Goal: Task Accomplishment & Management: Complete application form

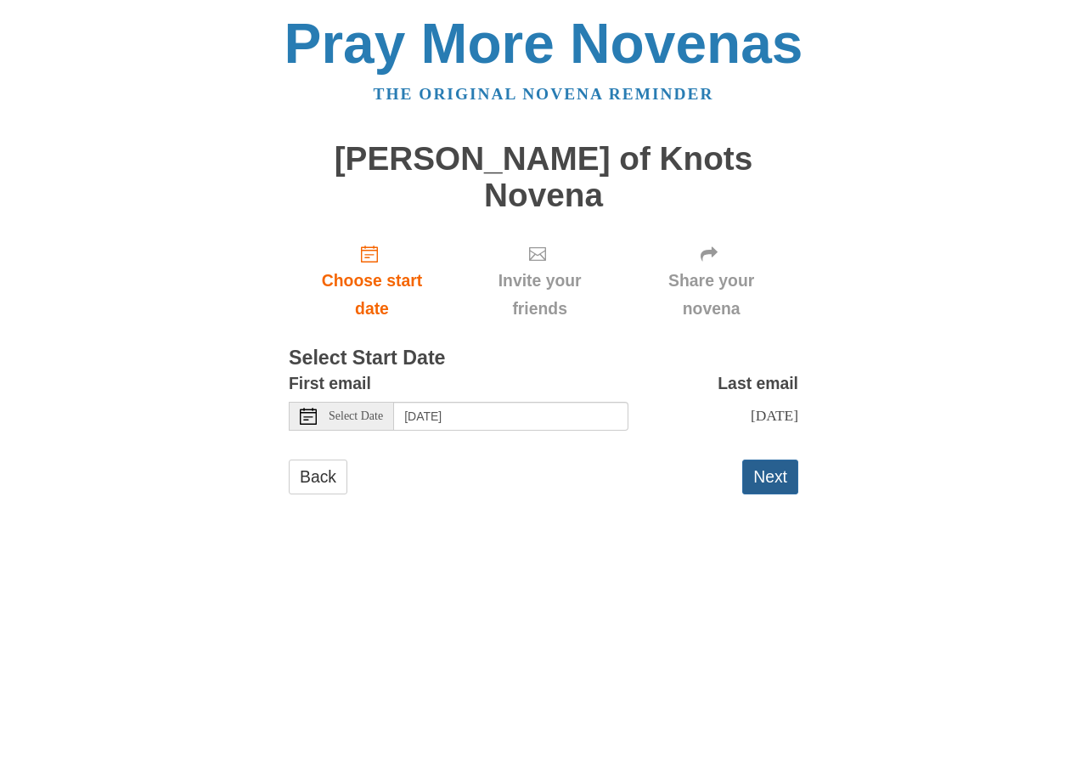
click at [775, 459] on button "Next" at bounding box center [770, 476] width 56 height 35
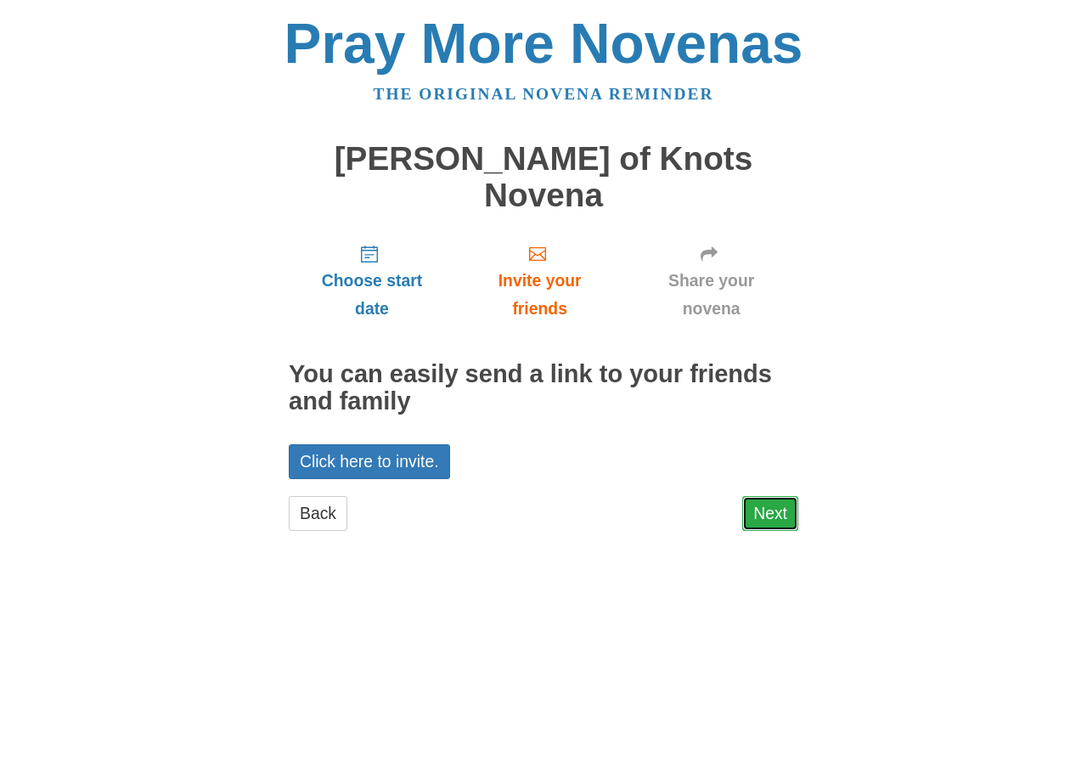
click at [784, 496] on link "Next" at bounding box center [770, 513] width 56 height 35
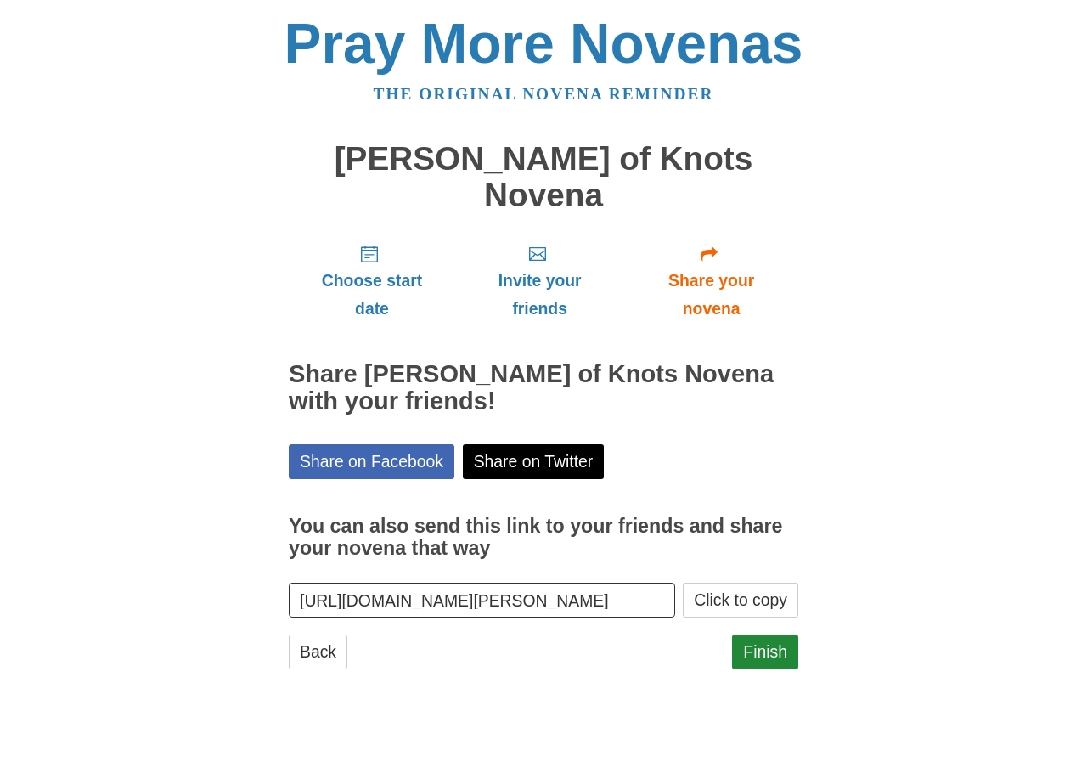
click at [888, 571] on div "Pray More Novenas The original novena reminder [PERSON_NAME] of Knots Novena Ch…" at bounding box center [543, 359] width 993 height 718
click at [777, 634] on link "Finish" at bounding box center [765, 651] width 66 height 35
